Goal: Information Seeking & Learning: Check status

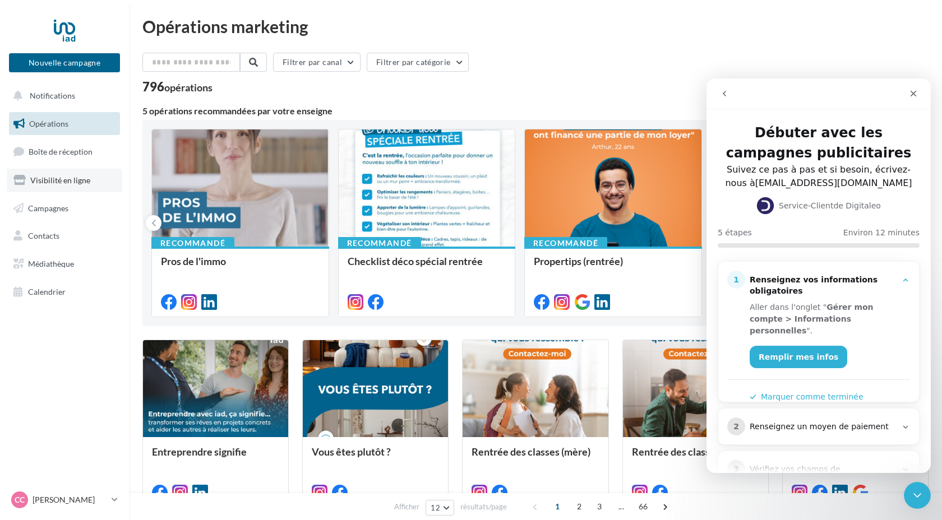
click at [73, 181] on span "Visibilité en ligne" at bounding box center [60, 180] width 60 height 10
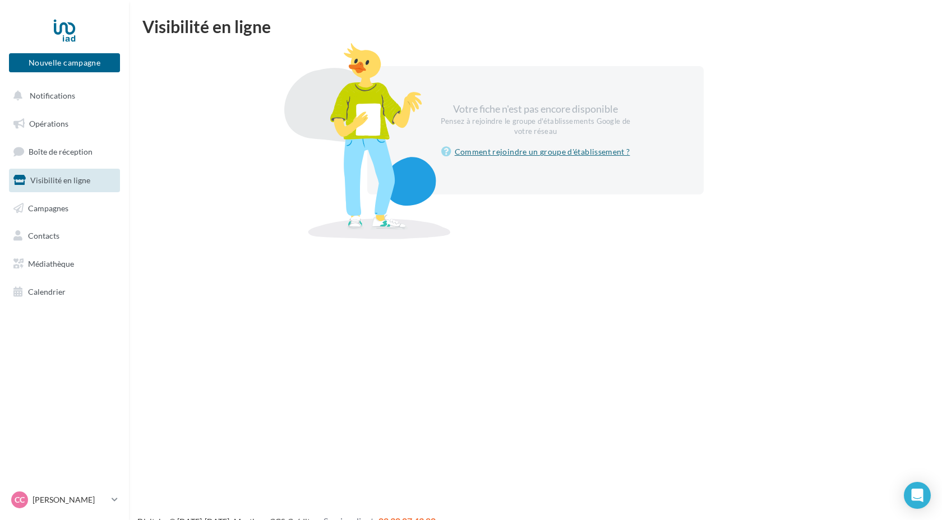
click at [511, 152] on link "Comment rejoindre un groupe d'établissement ?" at bounding box center [535, 151] width 189 height 13
click at [61, 127] on span "Opérations" at bounding box center [48, 124] width 39 height 10
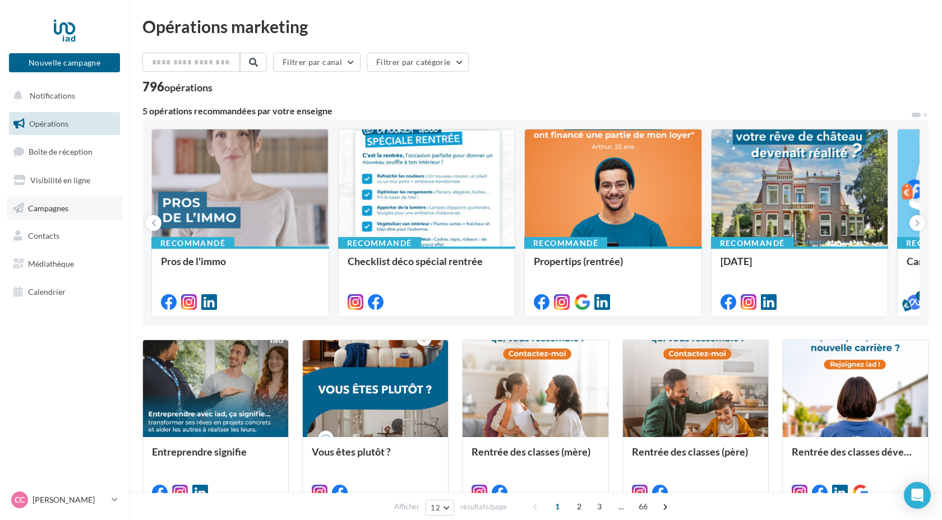
click at [54, 203] on span "Campagnes" at bounding box center [48, 208] width 40 height 10
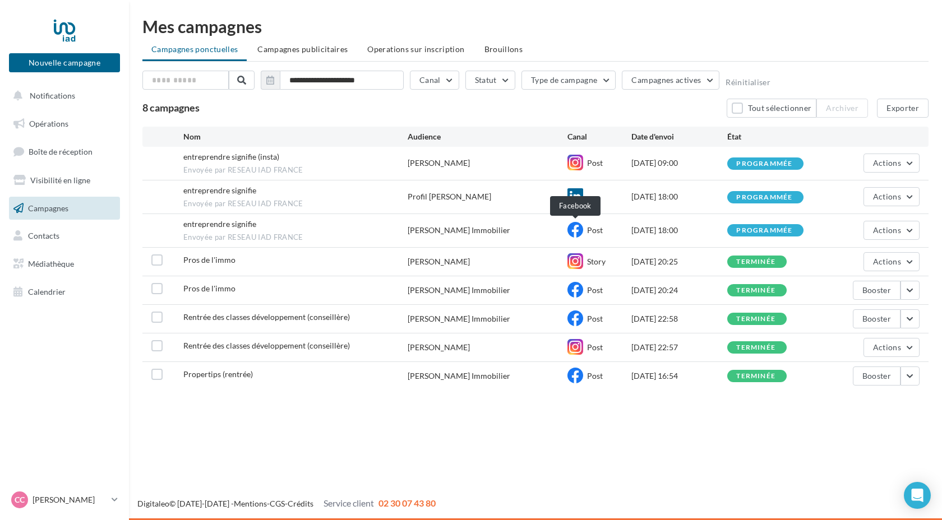
click at [573, 233] on icon at bounding box center [575, 230] width 16 height 16
click at [910, 234] on button "Actions" at bounding box center [891, 230] width 56 height 19
click at [840, 225] on div "Actions Voir les résultats Renommer Annuler" at bounding box center [871, 230] width 96 height 19
click at [912, 291] on button "button" at bounding box center [909, 290] width 19 height 19
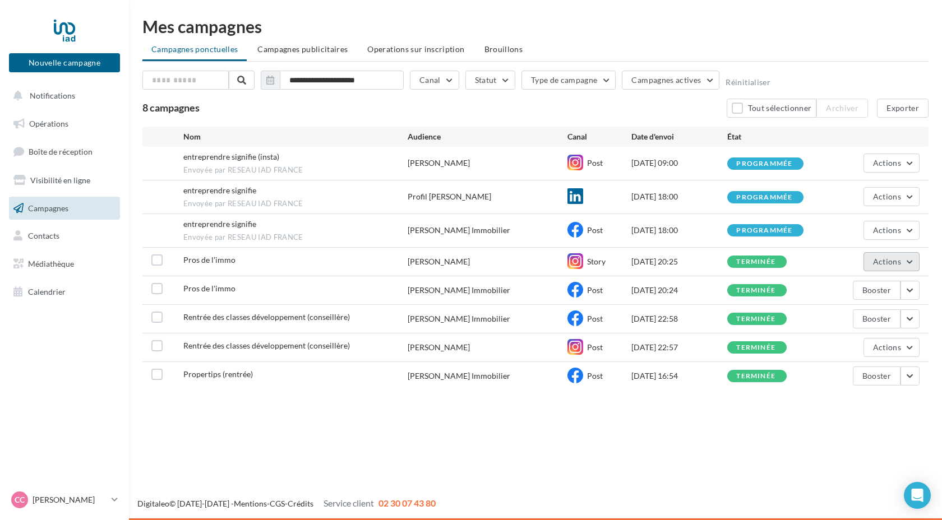
click at [911, 261] on button "Actions" at bounding box center [891, 261] width 56 height 19
click at [874, 285] on button "Voir les résultats" at bounding box center [863, 287] width 112 height 29
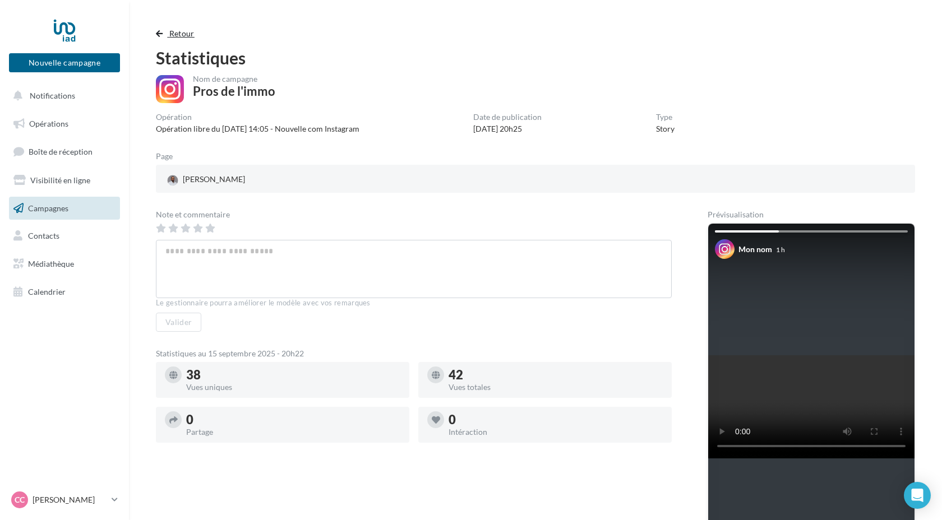
click at [160, 32] on span "button" at bounding box center [159, 34] width 7 height 8
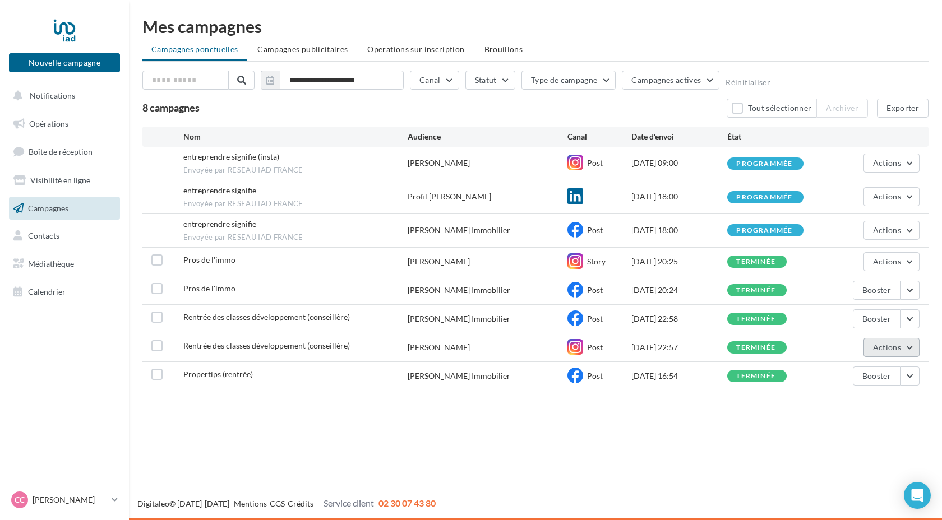
click at [907, 351] on button "Actions" at bounding box center [891, 347] width 56 height 19
click at [854, 373] on button "Voir les résultats" at bounding box center [863, 373] width 112 height 29
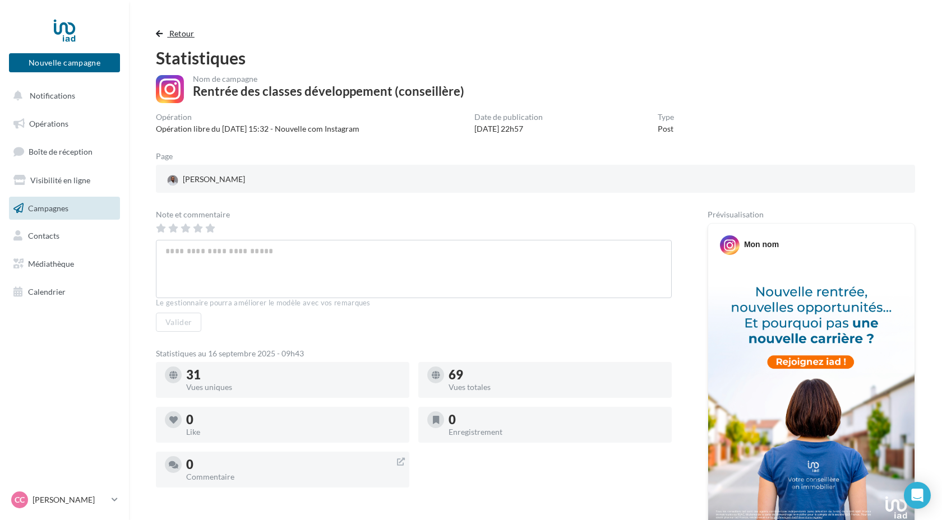
click at [160, 36] on span "button" at bounding box center [159, 34] width 7 height 8
